Goal: Use online tool/utility: Use online tool/utility

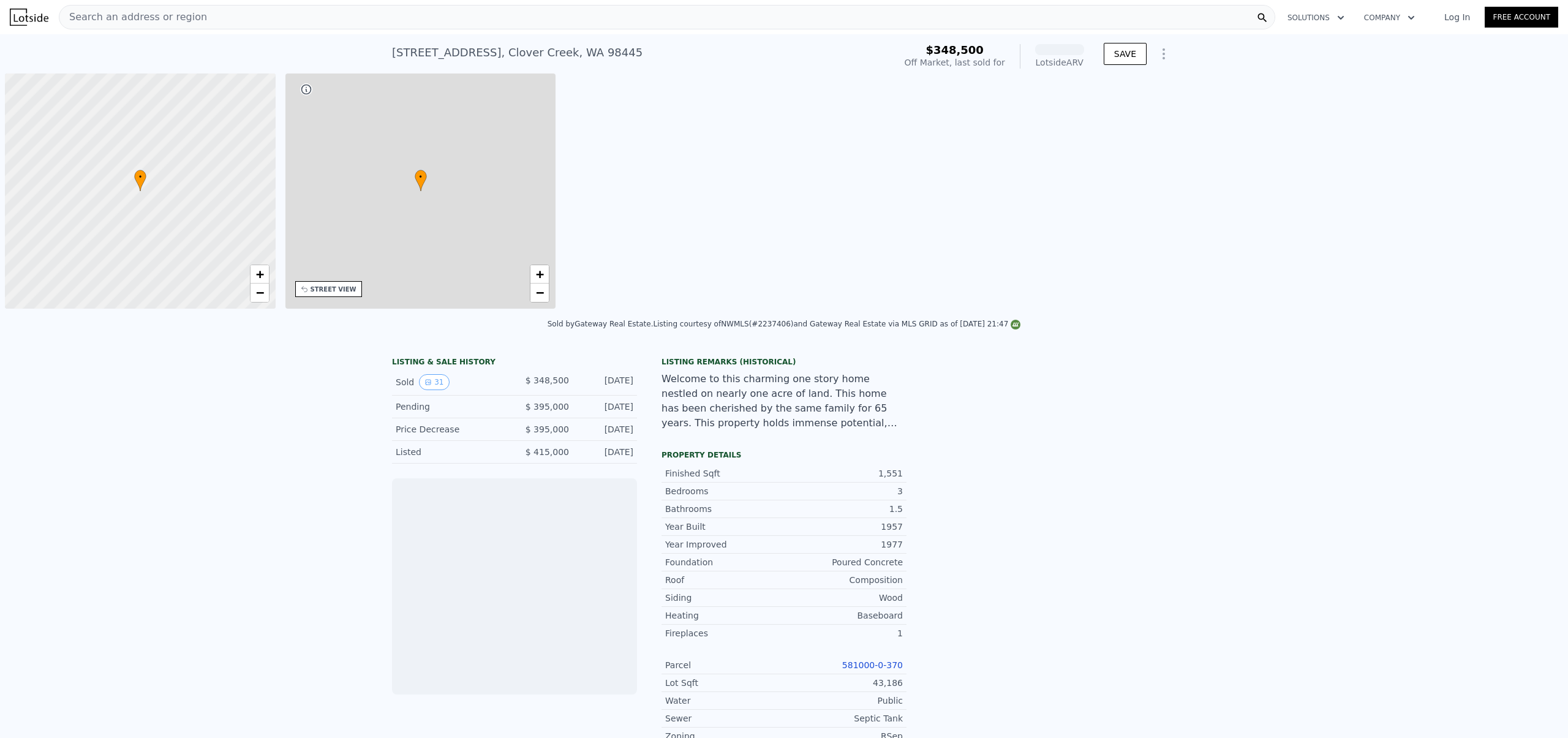
scroll to position [0, 5]
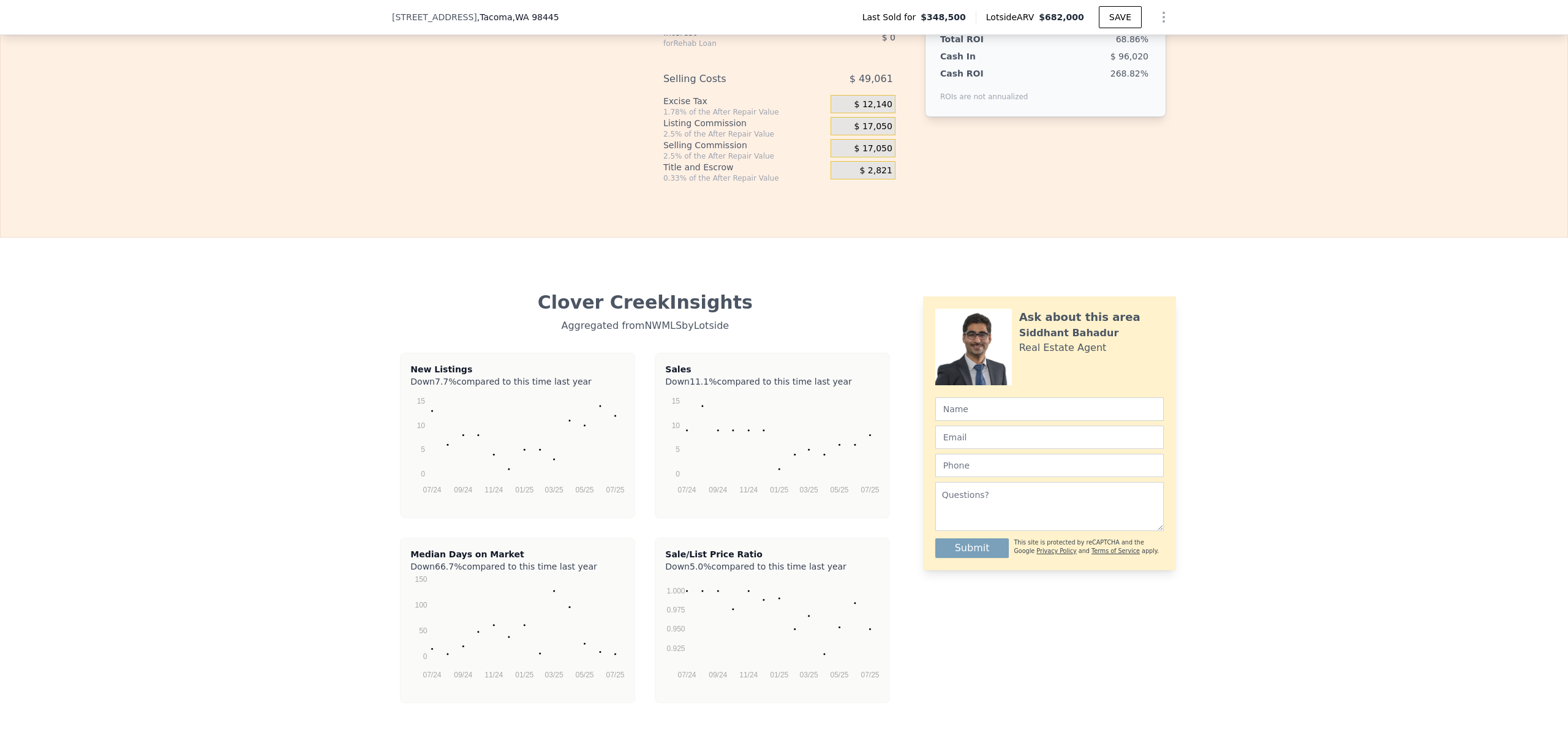
scroll to position [1673, 0]
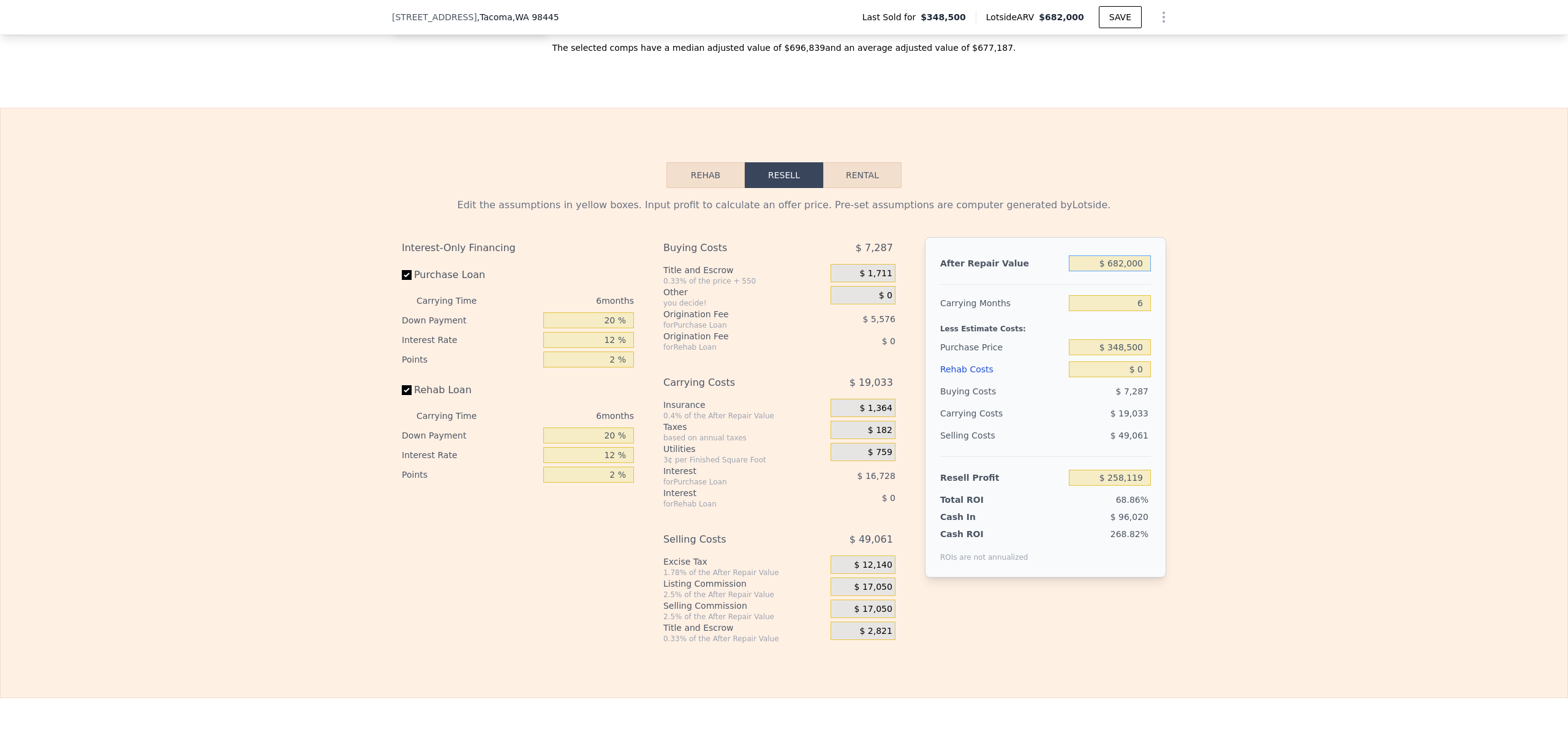
click at [1113, 271] on input "$ 682,000" at bounding box center [1110, 264] width 82 height 16
type input "$ 62,000"
type input "-$ 316,540"
type input "$ 652,000"
type input "$ 230,313"
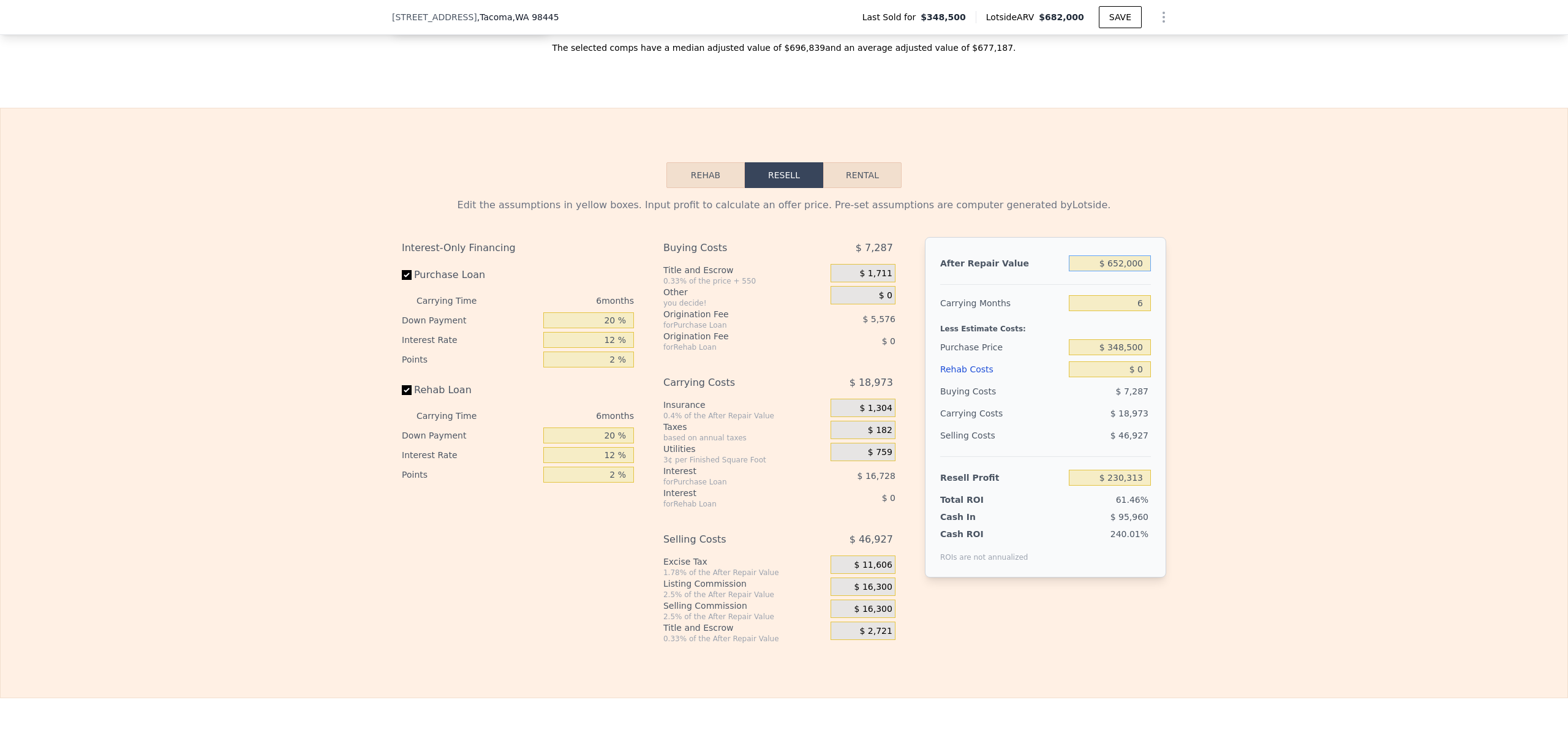
type input "$ 652,000"
click at [1112, 355] on input "$ 348,500" at bounding box center [1110, 347] width 82 height 16
click at [1115, 355] on input "$ 348,500" at bounding box center [1110, 347] width 82 height 16
click at [1135, 377] on input "$ 0" at bounding box center [1110, 369] width 82 height 16
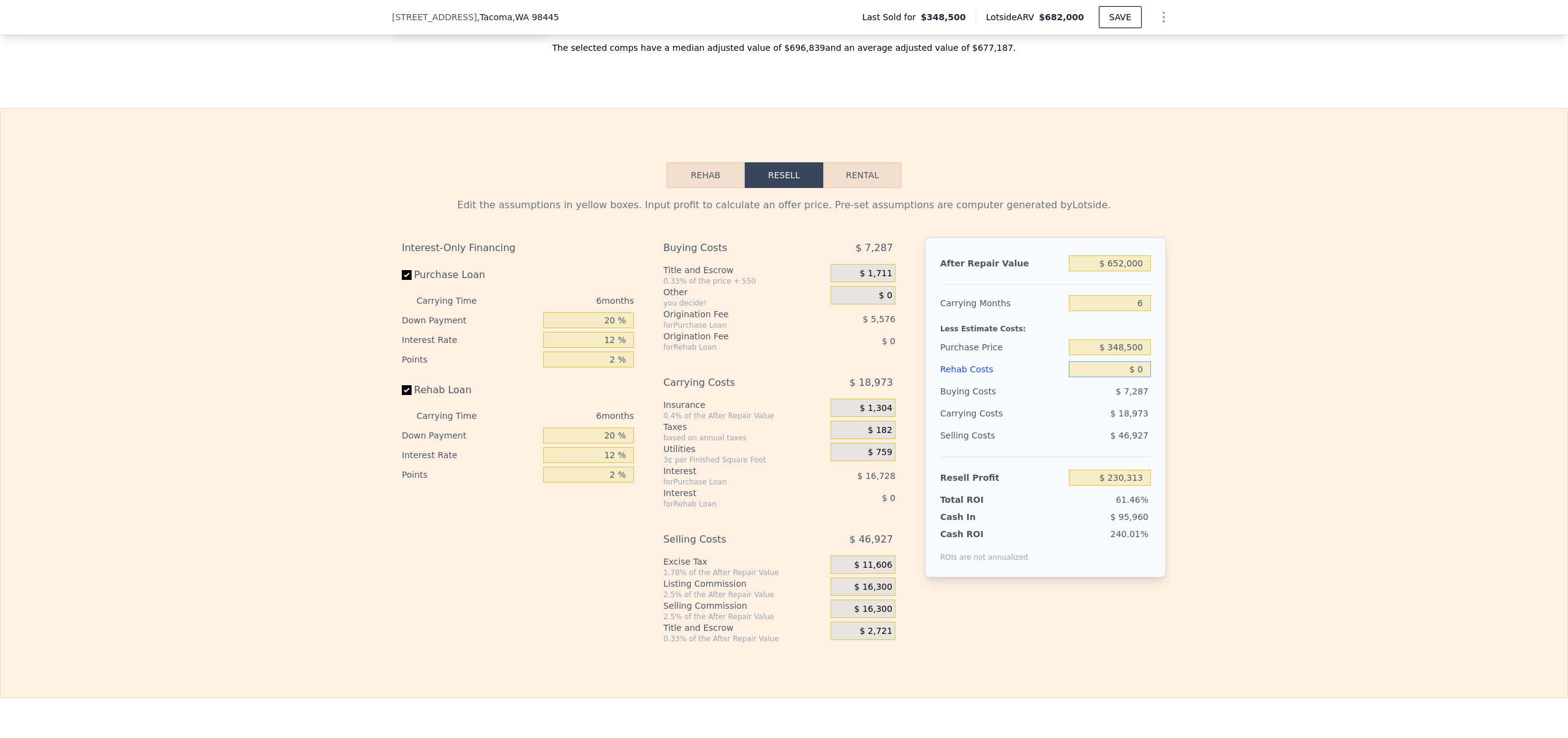
type input "$ 1"
type input "$ 230,312"
type input "$ 15"
type input "$ 230,298"
type input "$ 150"
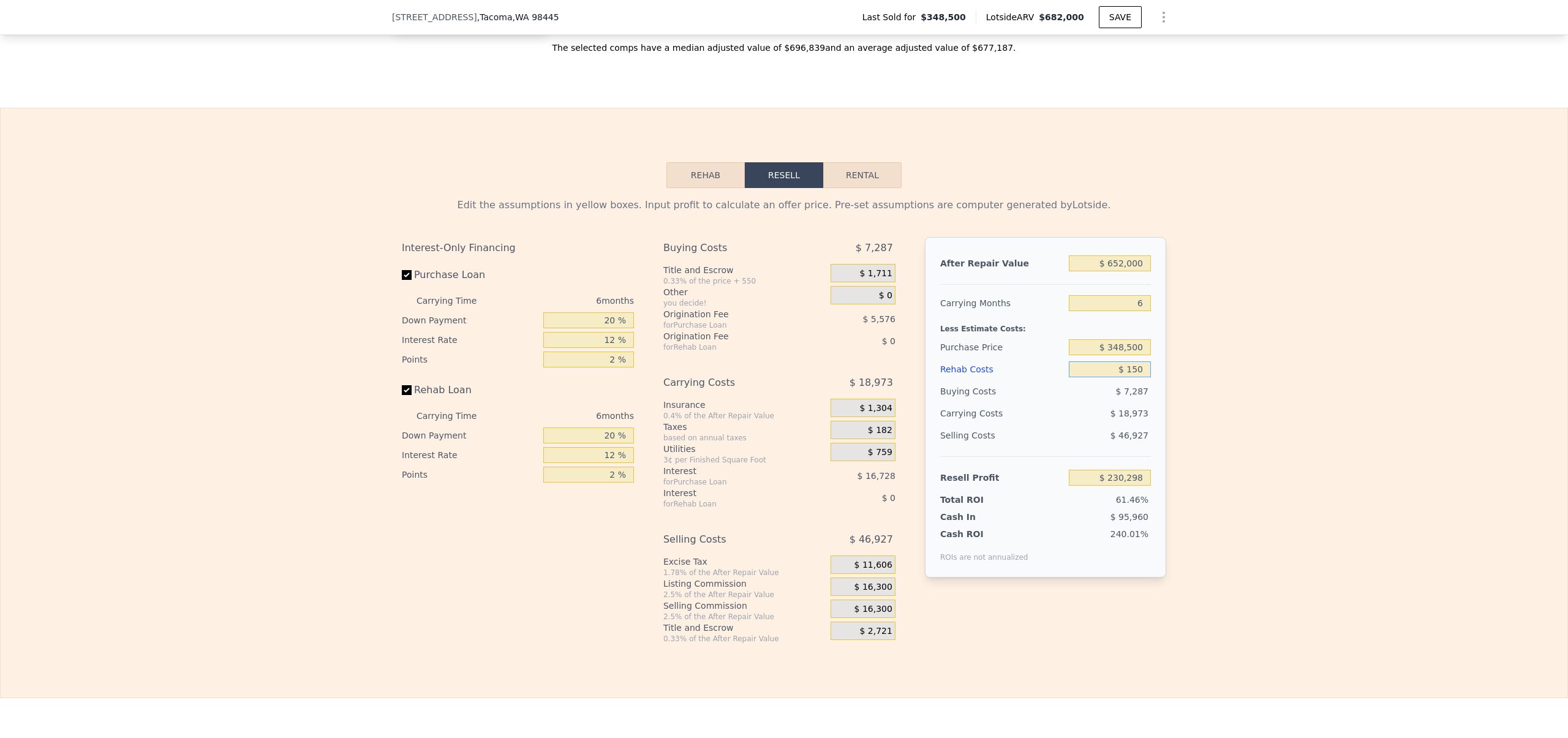
type input "$ 230,155"
type input "$ 1,500"
type input "$ 228,717"
type input "$ 15,000"
type input "$ 214,353"
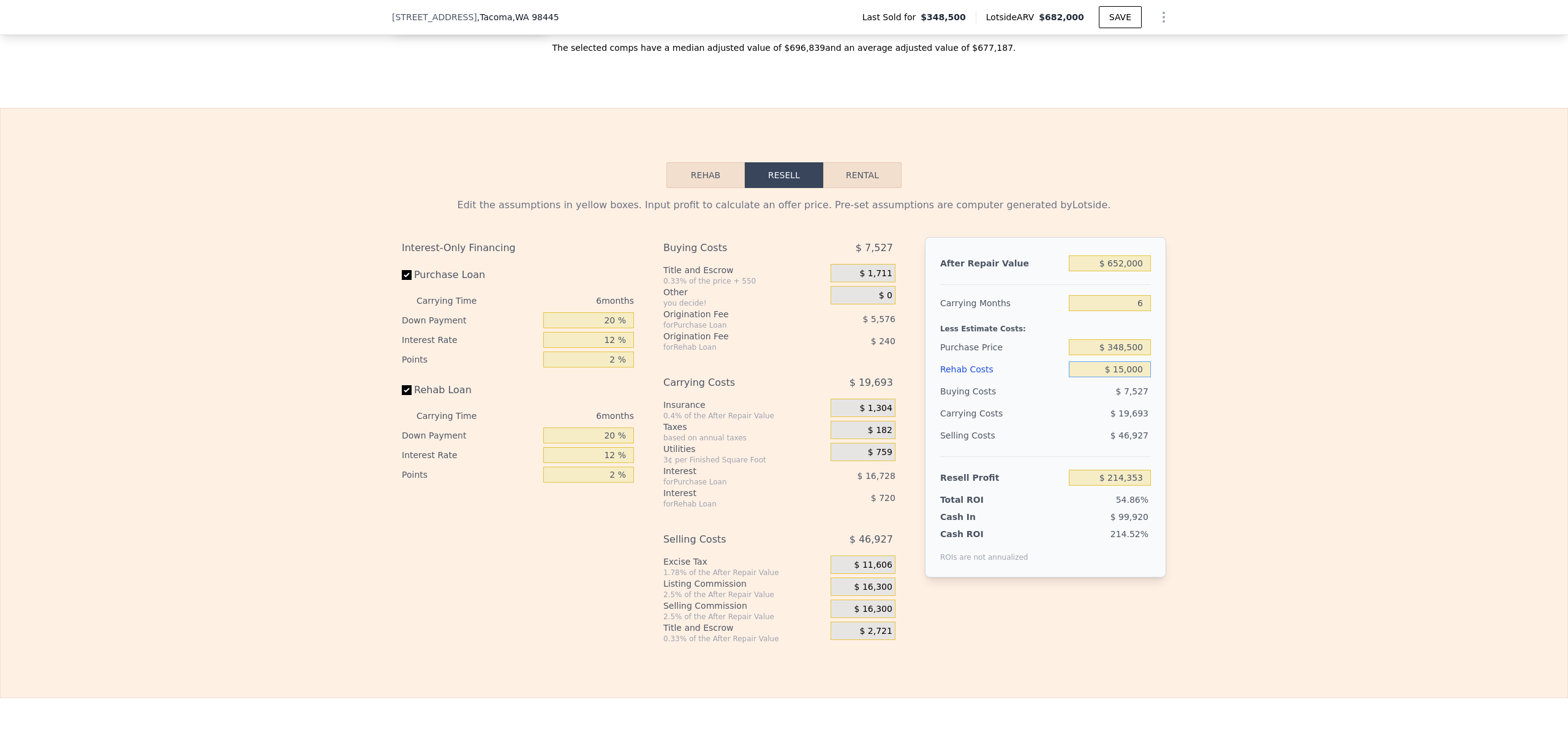
type input "$ 150,000"
type input "$ 70,713"
type input "$ 150,000"
click at [1213, 502] on div "Edit the assumptions in yellow boxes. Input profit to calculate an offer price.…" at bounding box center [784, 416] width 1567 height 455
click at [1200, 444] on div "Edit the assumptions in yellow boxes. Input profit to calculate an offer price.…" at bounding box center [784, 416] width 1567 height 455
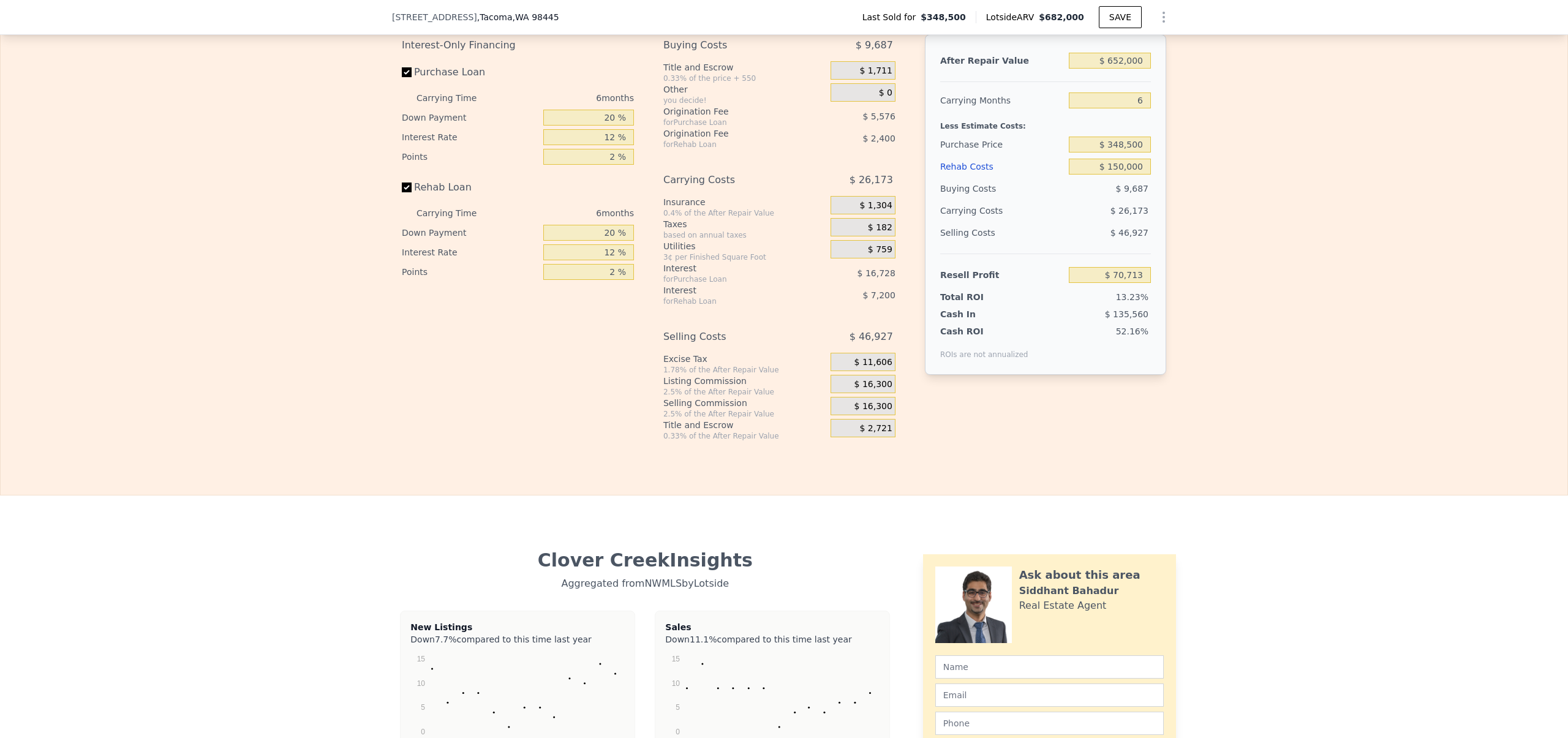
scroll to position [1676, 0]
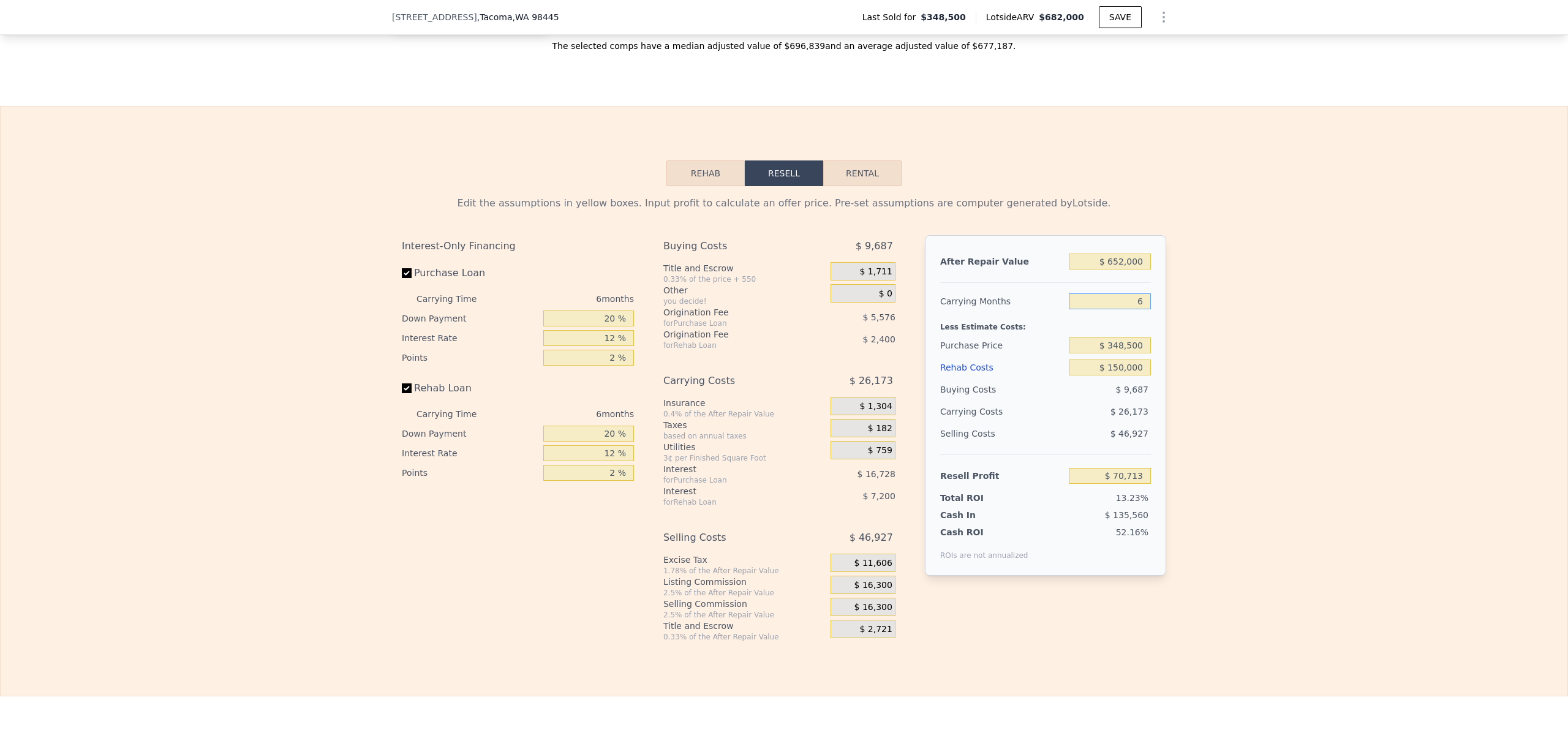
click at [1134, 309] on input "6" at bounding box center [1110, 301] width 82 height 16
type input "12"
type input "$ 44,541"
type input "12"
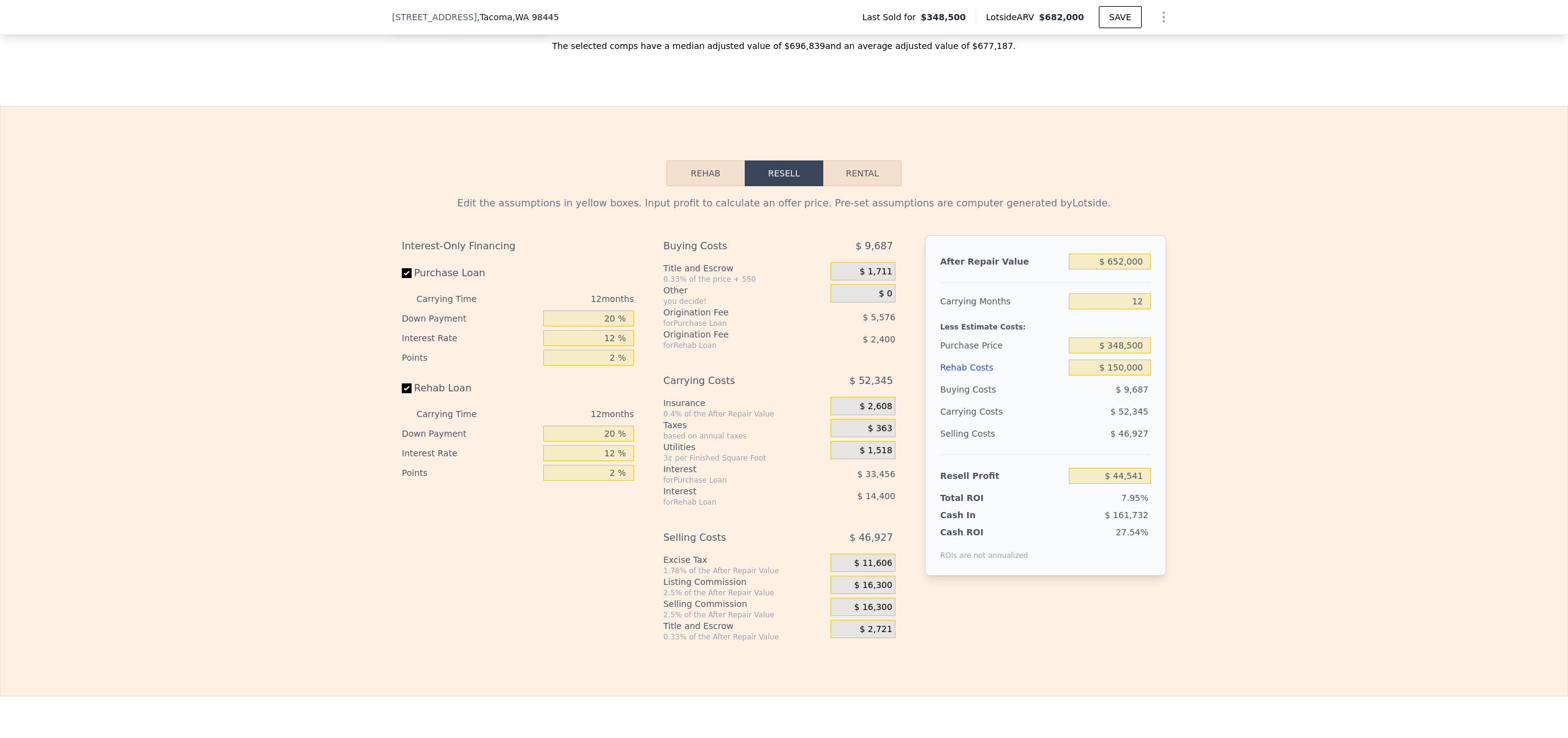
click at [1224, 371] on div "Edit the assumptions in yellow boxes. Input profit to calculate an offer price.…" at bounding box center [784, 413] width 1567 height 455
click at [1235, 381] on div "Edit the assumptions in yellow boxes. Input profit to calculate an offer price.…" at bounding box center [784, 413] width 1567 height 455
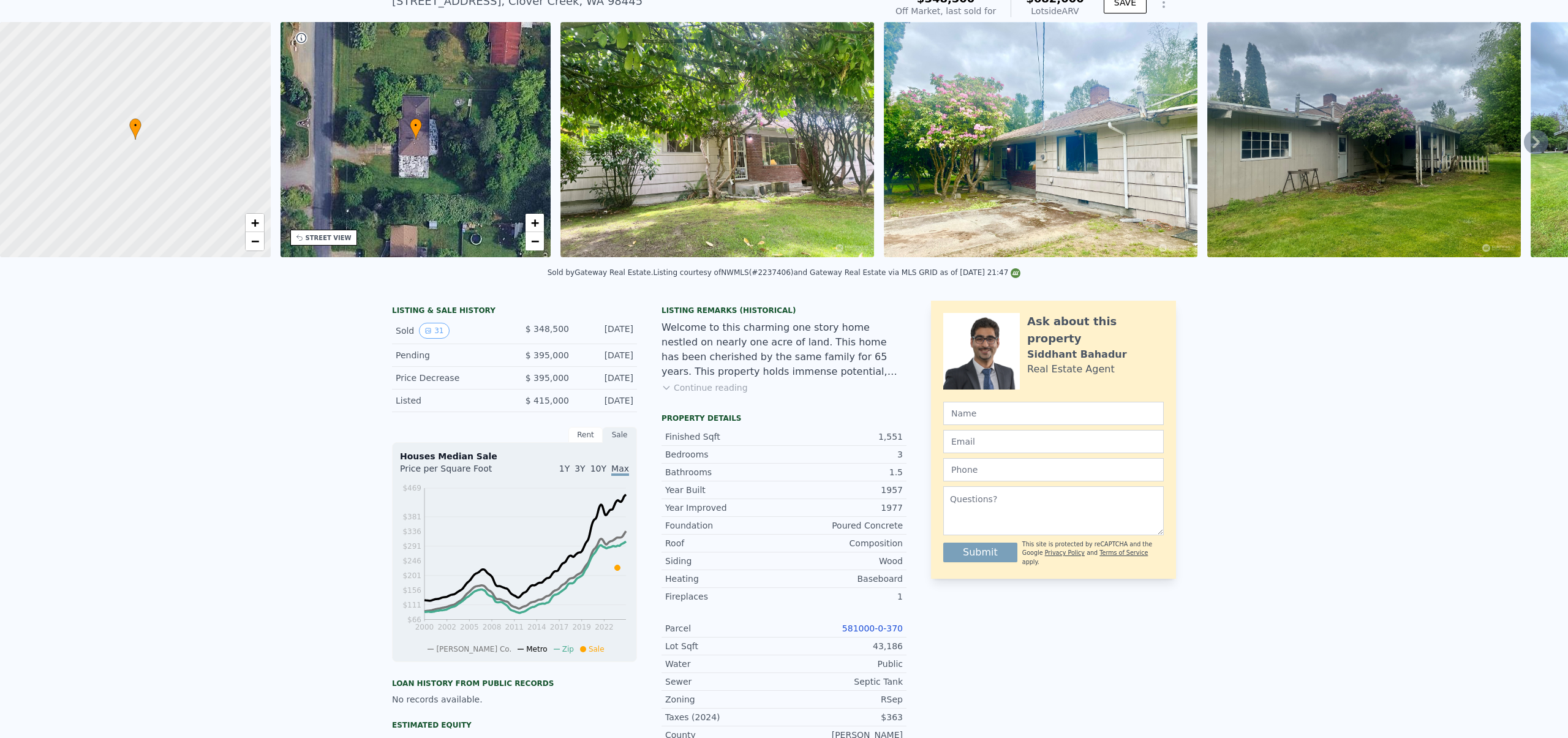
scroll to position [51, 0]
